Goal: Book appointment/travel/reservation

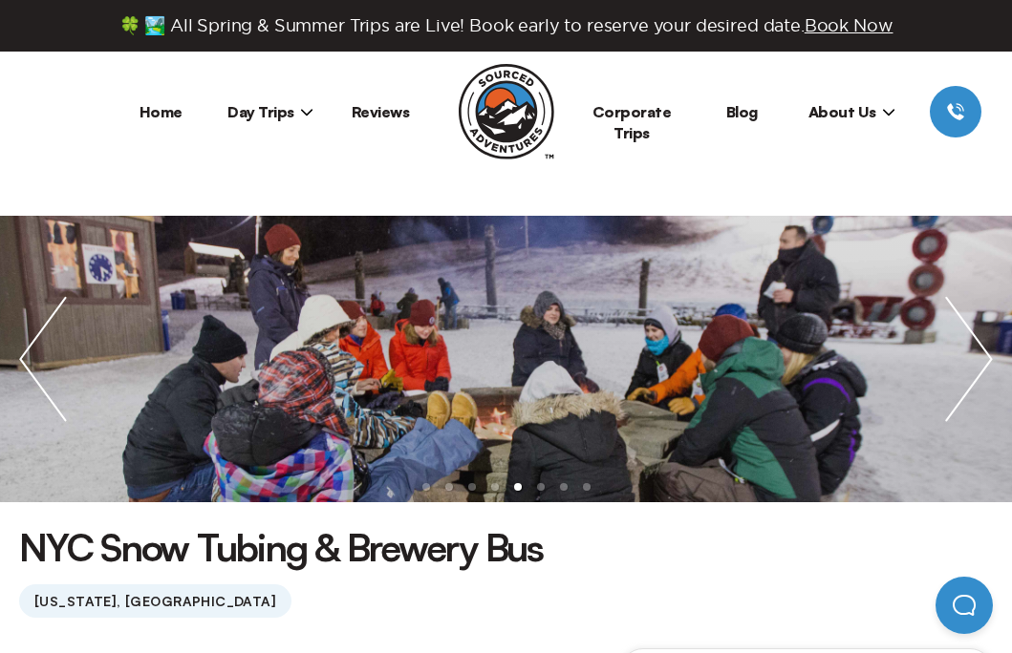
click at [280, 115] on span "Day Trips" at bounding box center [270, 111] width 86 height 19
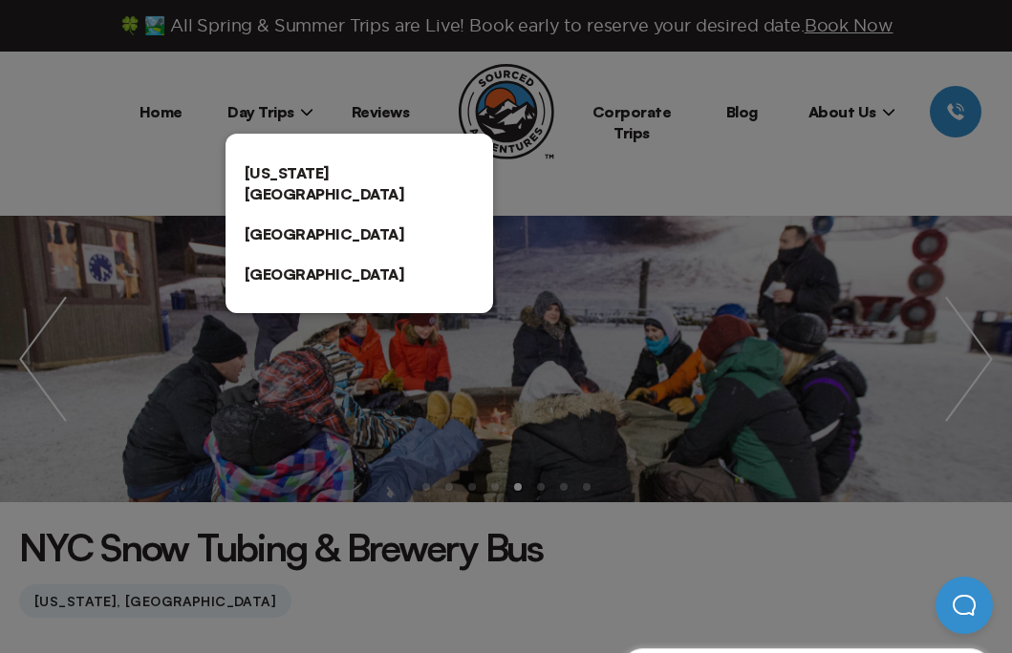
click at [283, 166] on link "[US_STATE][GEOGRAPHIC_DATA]" at bounding box center [358, 183] width 267 height 61
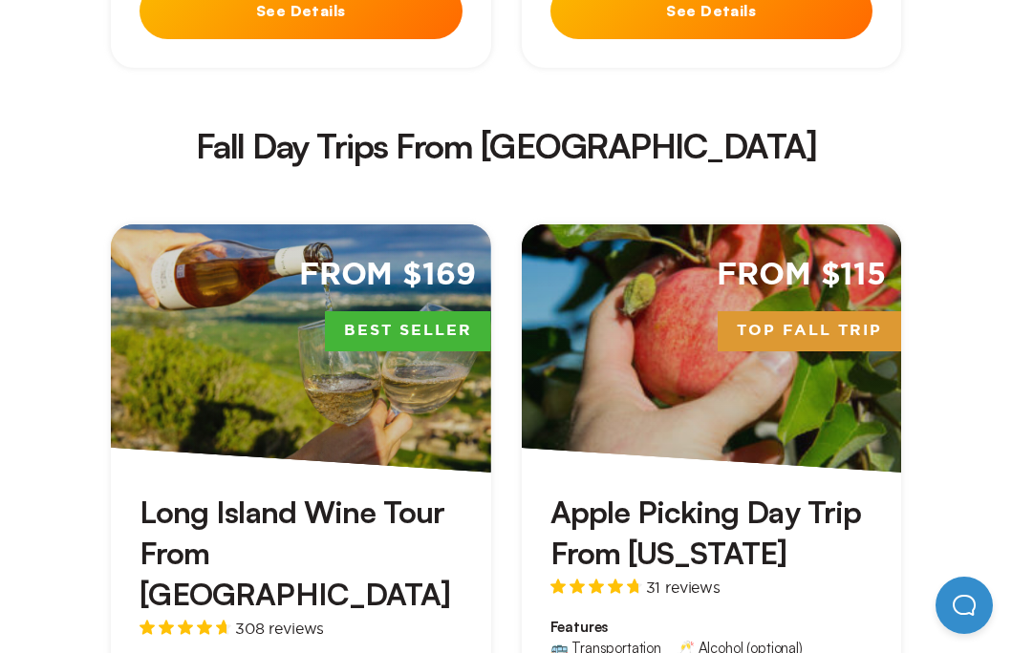
scroll to position [3352, 0]
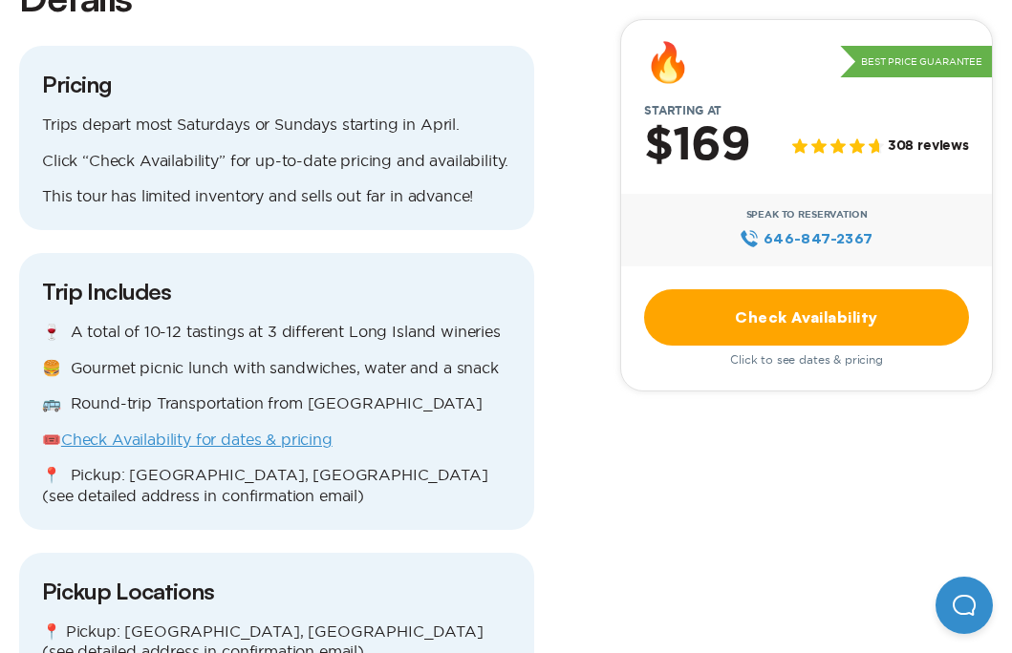
scroll to position [1790, 0]
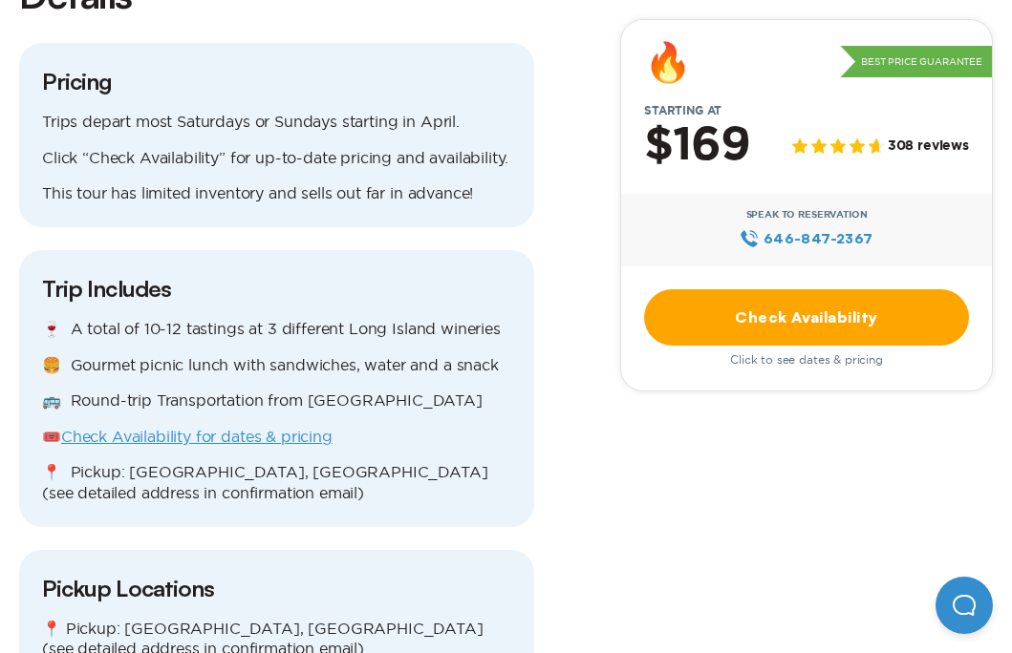
click at [817, 321] on link "Check Availability" at bounding box center [806, 317] width 325 height 56
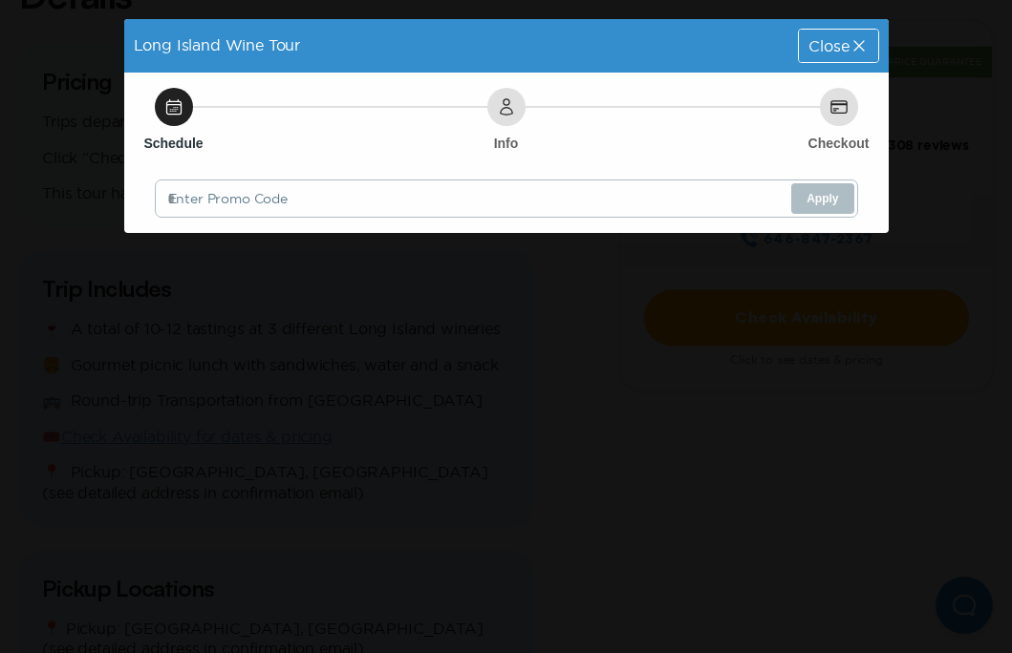
scroll to position [0, 0]
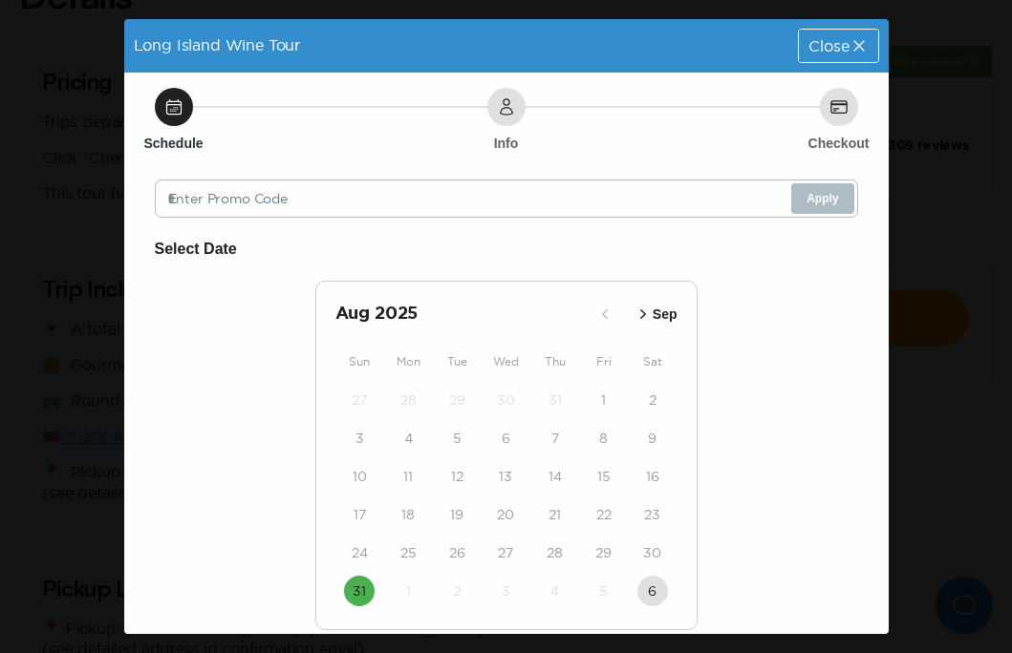
click at [646, 311] on icon "button" at bounding box center [642, 314] width 19 height 19
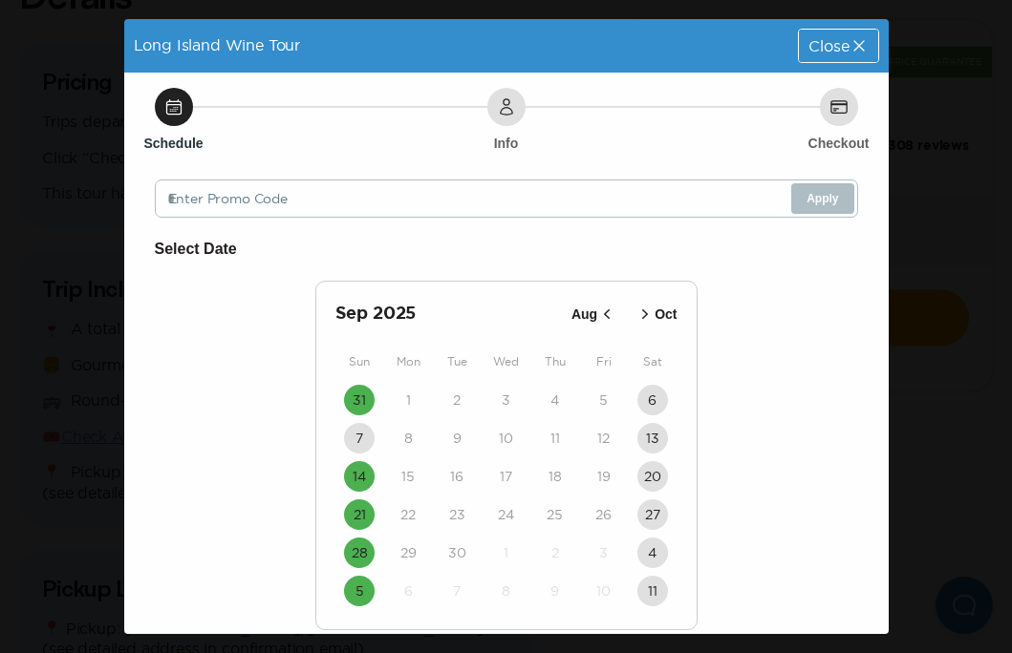
click at [842, 53] on span "Close" at bounding box center [828, 45] width 40 height 15
